Goal: Book appointment/travel/reservation

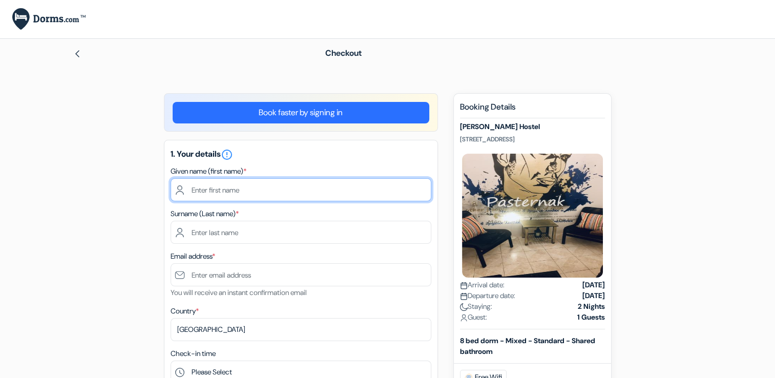
click at [234, 191] on input "text" at bounding box center [301, 189] width 261 height 23
type input "Abdulla"
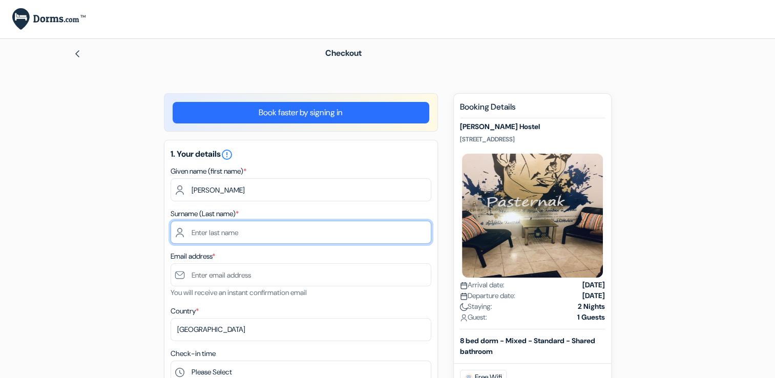
type input "Edakkave"
type input "[EMAIL_ADDRESS][DOMAIN_NAME]"
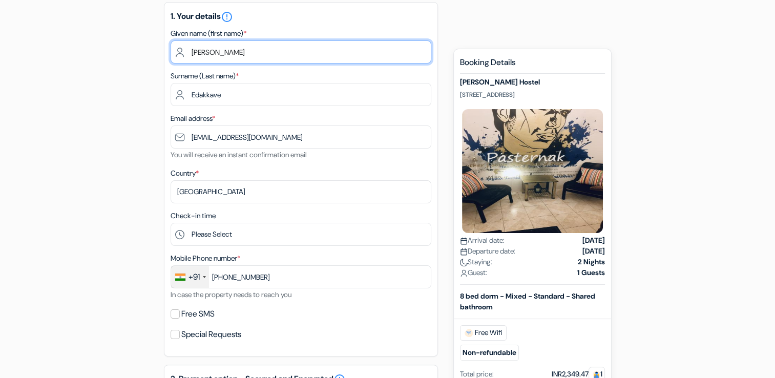
scroll to position [140, 0]
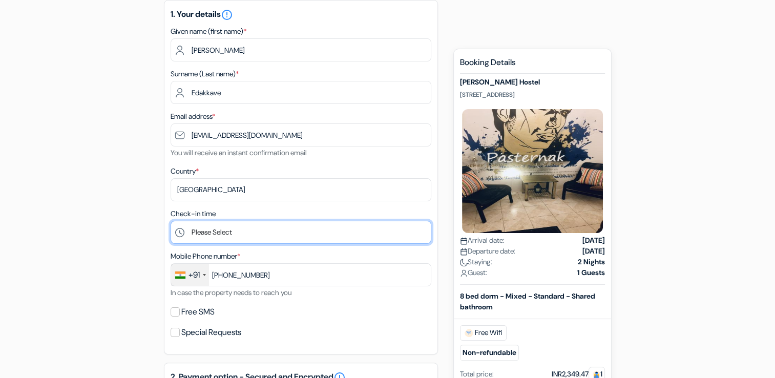
click at [317, 228] on select "Please Select 1:00 2:00 3:00 4:00 5:00 6:00 7:00 8:00 9:00 10:00 11:00 12:00 13…" at bounding box center [301, 232] width 261 height 23
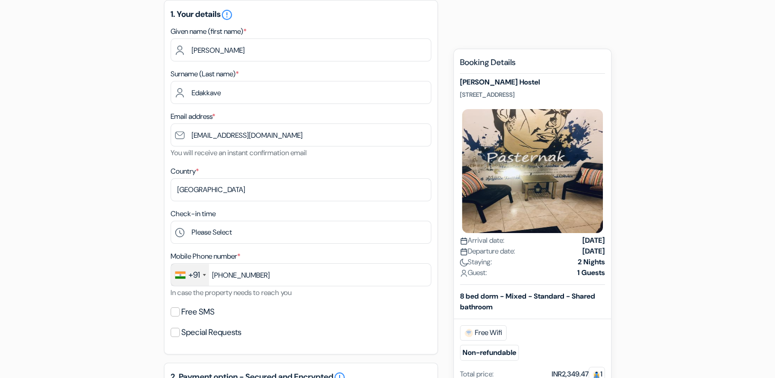
type input "97444 44180"
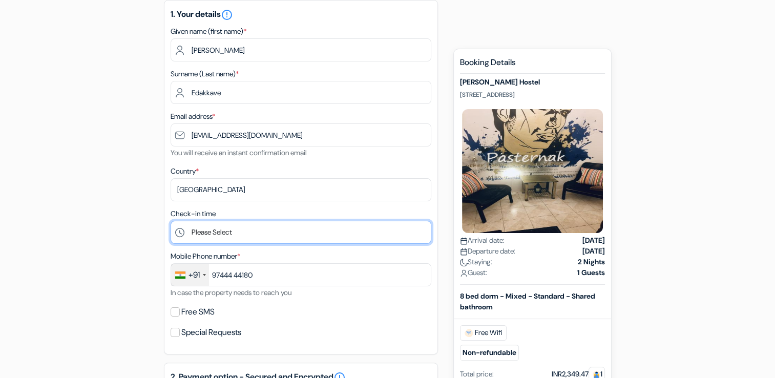
click at [225, 236] on select "Please Select 1:00 2:00 3:00 4:00 5:00 6:00 7:00 8:00 9:00 10:00 11:00 12:00 13…" at bounding box center [301, 232] width 261 height 23
select select "13"
click at [171, 221] on select "Please Select 1:00 2:00 3:00 4:00 5:00 6:00 7:00 8:00 9:00 10:00 11:00 12:00 13…" at bounding box center [301, 232] width 261 height 23
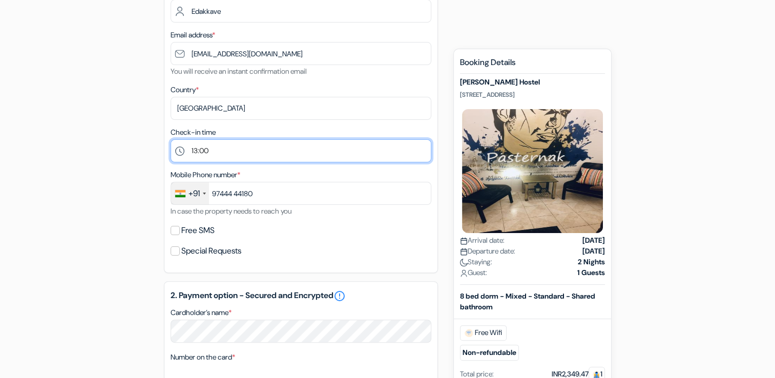
scroll to position [222, 0]
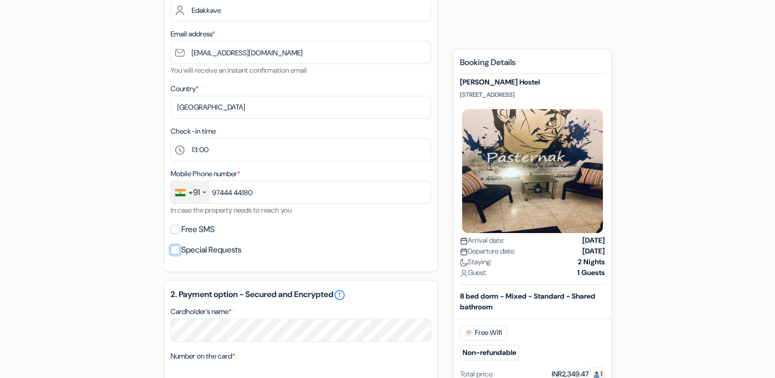
click at [178, 253] on input "Special Requests" at bounding box center [175, 249] width 9 height 9
checkbox input "true"
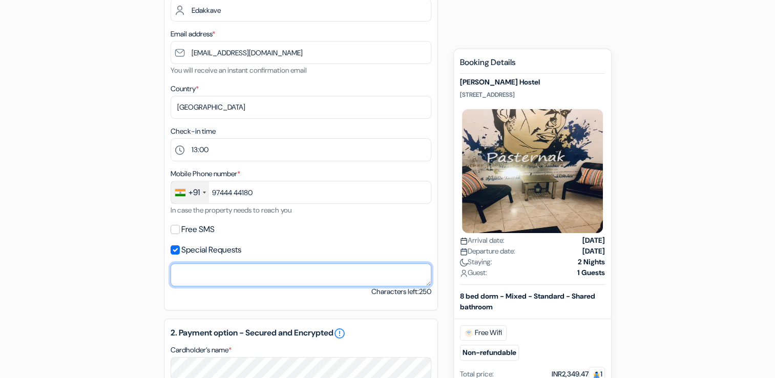
click at [189, 276] on textarea "Cardholder’s name *" at bounding box center [301, 274] width 261 height 23
type textarea "WhatsApp +919744444180"
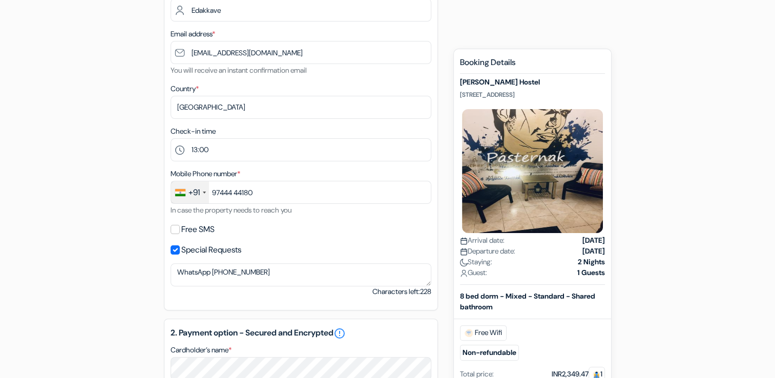
click at [732, 268] on form "Checkout add_box Pasternak Hostel Starovagankovskiy lane, 19, building 3, Mosco…" at bounding box center [387, 270] width 775 height 906
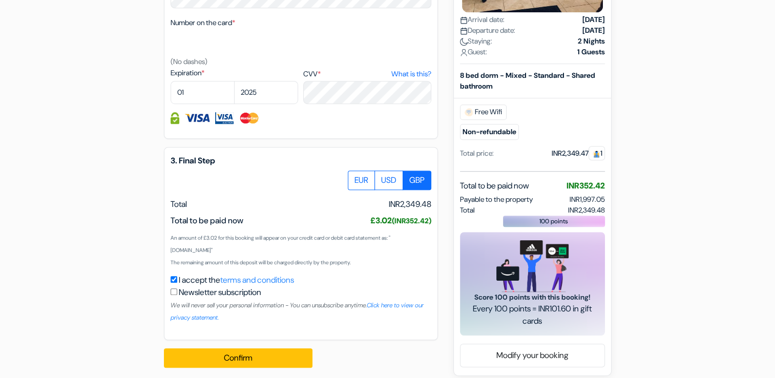
scroll to position [603, 0]
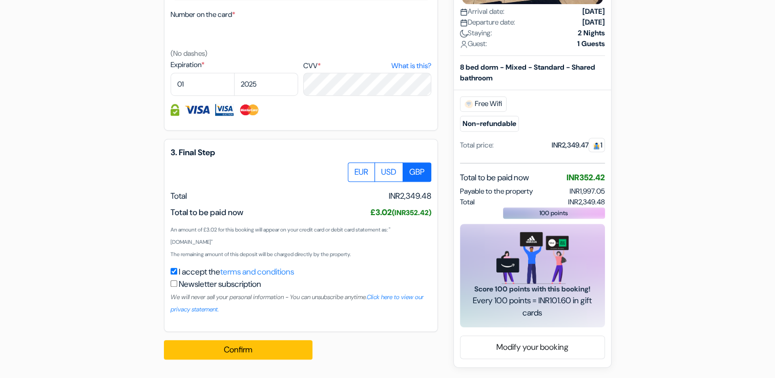
click at [205, 92] on select "01 02 03 04 05 06 07 08 09 10 11 12" at bounding box center [203, 84] width 64 height 23
select select "07"
click at [171, 73] on select "01 02 03 04 05 06 07 08 09 10 11 12" at bounding box center [203, 84] width 64 height 23
click at [285, 84] on select "2025 2026 2027 2028 2029 2030 2031 2032 2033 2034 2035 2036 2037 2038 2039 2040…" at bounding box center [266, 84] width 64 height 23
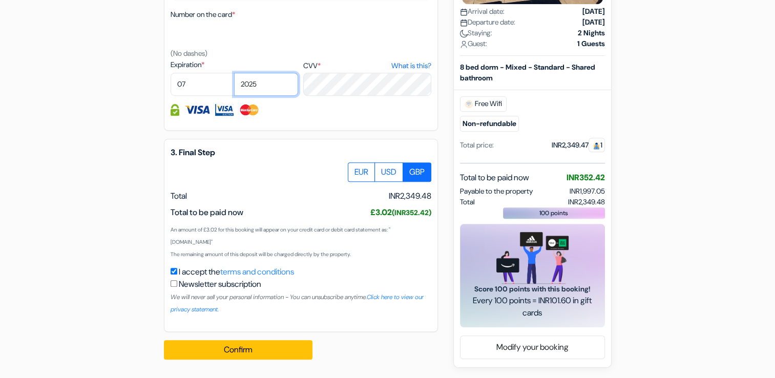
select select "2031"
click at [234, 73] on select "2025 2026 2027 2028 2029 2030 2031 2032 2033 2034 2035 2036 2037 2038 2039 2040…" at bounding box center [266, 84] width 64 height 23
click at [302, 158] on div "3. Final Step EUR USD GBP Total" at bounding box center [301, 235] width 274 height 193
click at [394, 175] on label "USD" at bounding box center [389, 171] width 29 height 19
click at [355, 169] on input "USD" at bounding box center [351, 165] width 7 height 7
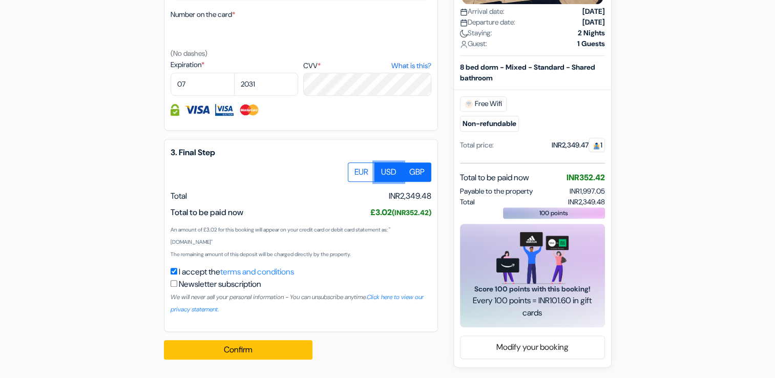
radio input "true"
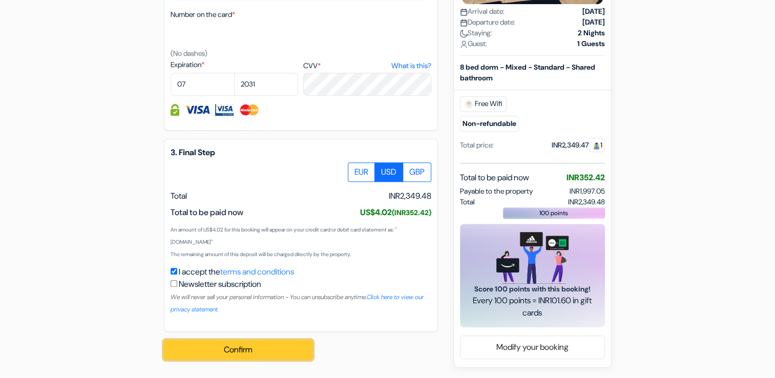
click at [295, 350] on button "Confirm Loading..." at bounding box center [238, 349] width 149 height 19
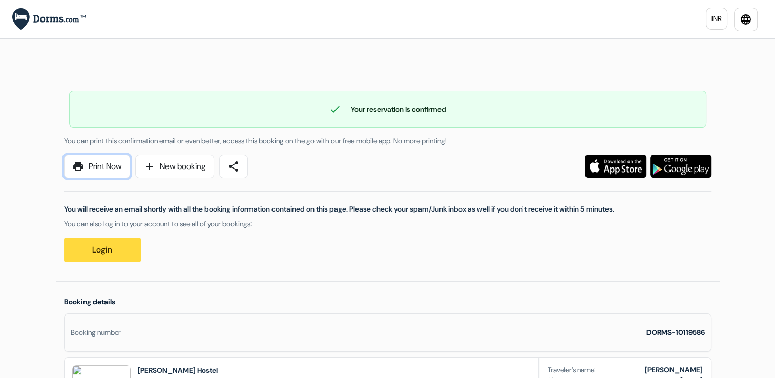
click at [85, 167] on link "print Print Now" at bounding box center [97, 167] width 66 height 24
click at [113, 173] on link "print Print Now" at bounding box center [97, 167] width 66 height 24
